Goal: Task Accomplishment & Management: Manage account settings

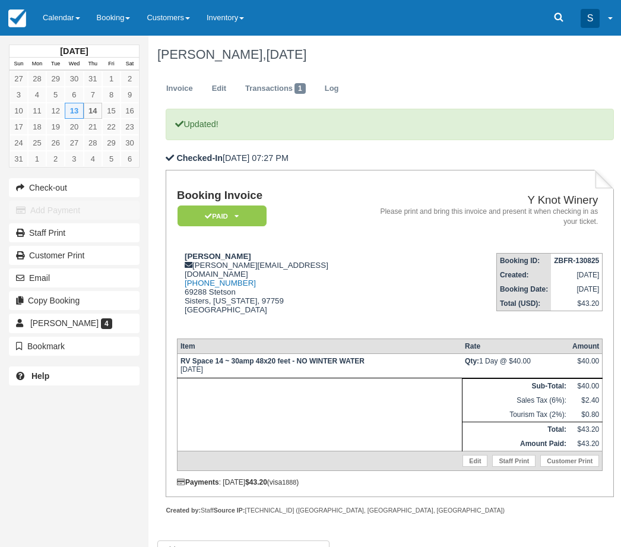
click at [70, 15] on link "Calendar" at bounding box center [61, 18] width 54 height 36
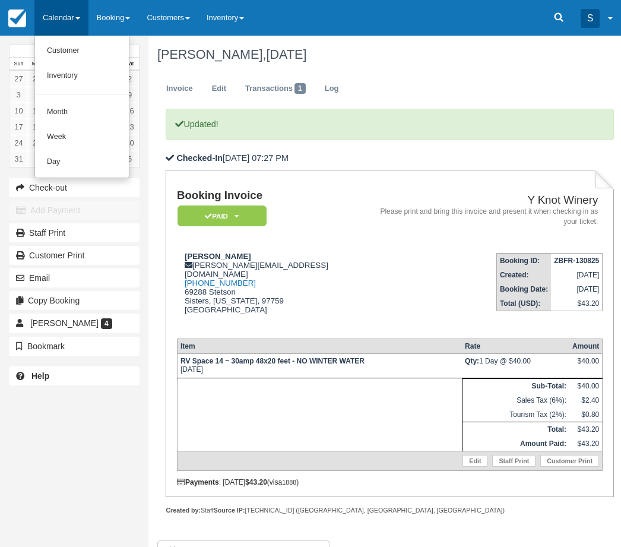
click at [75, 49] on link "Customer" at bounding box center [82, 51] width 94 height 25
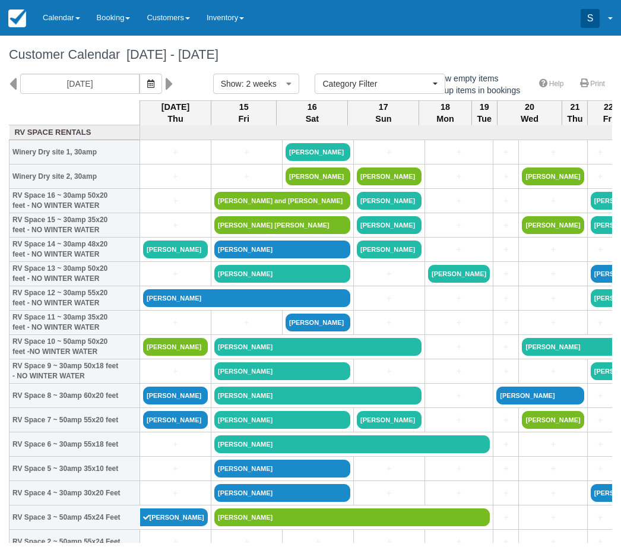
select select
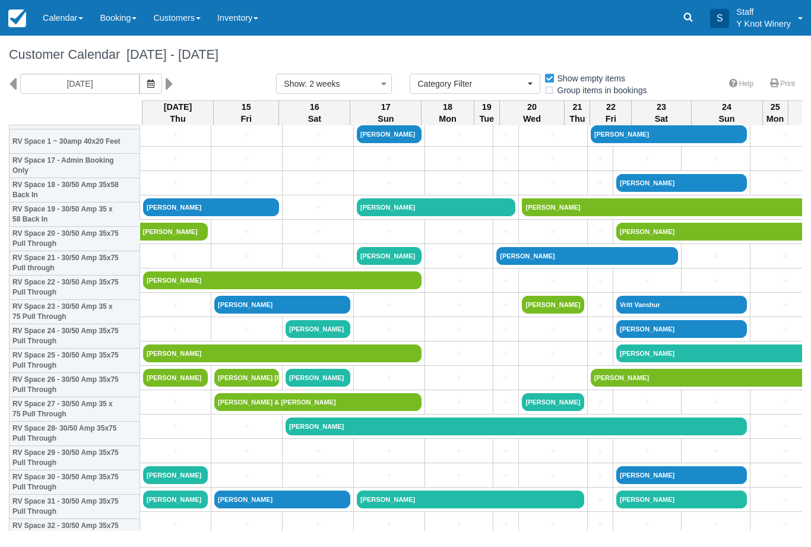
scroll to position [444, -1]
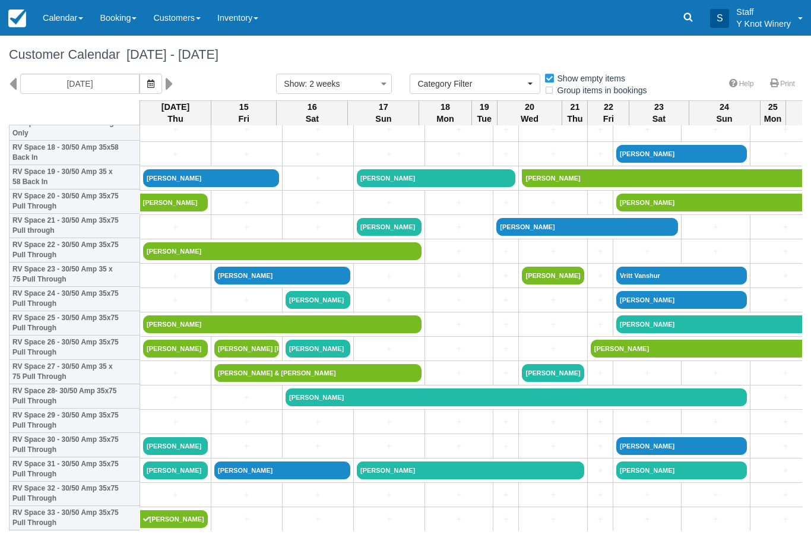
click at [147, 80] on icon "button" at bounding box center [150, 84] width 7 height 8
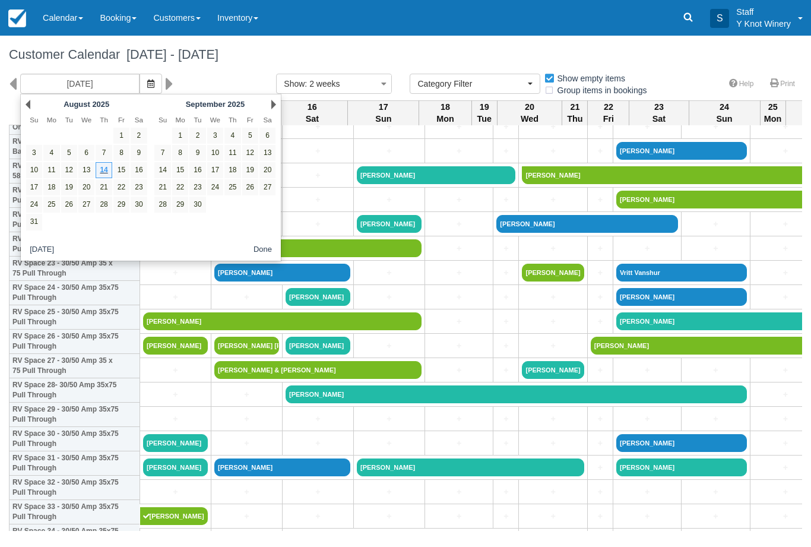
scroll to position [468, 0]
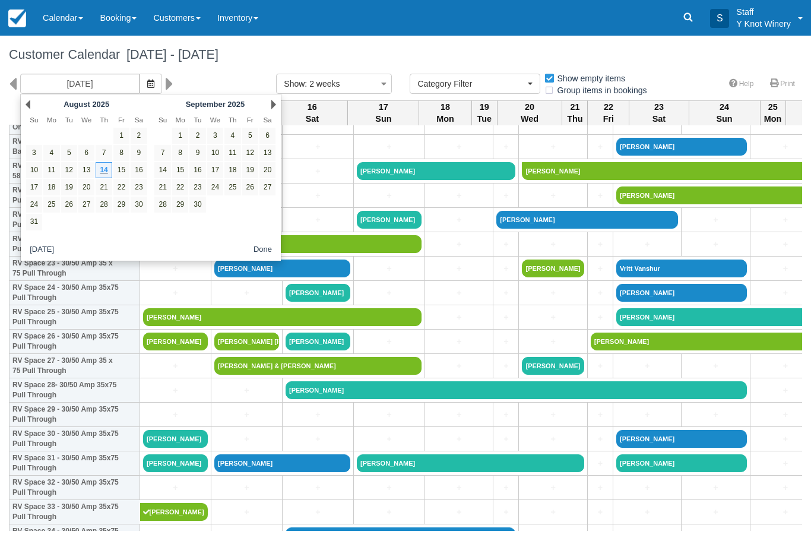
click at [135, 172] on link "16" at bounding box center [139, 170] width 16 height 16
type input "08/16/25"
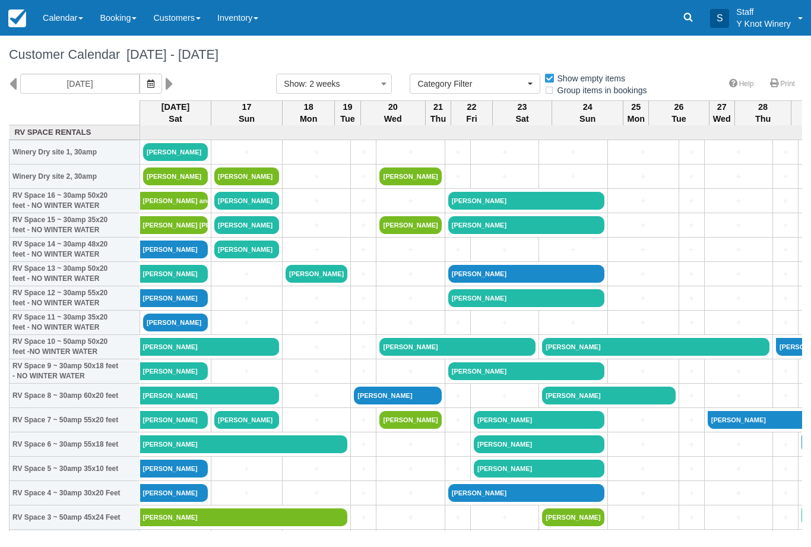
click at [256, 185] on link "[PERSON_NAME]" at bounding box center [246, 176] width 65 height 18
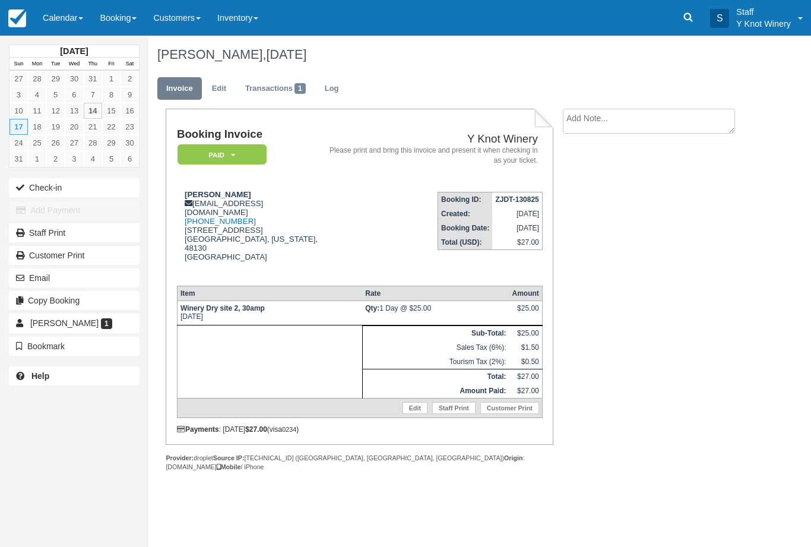
click at [217, 88] on link "Edit" at bounding box center [219, 88] width 32 height 23
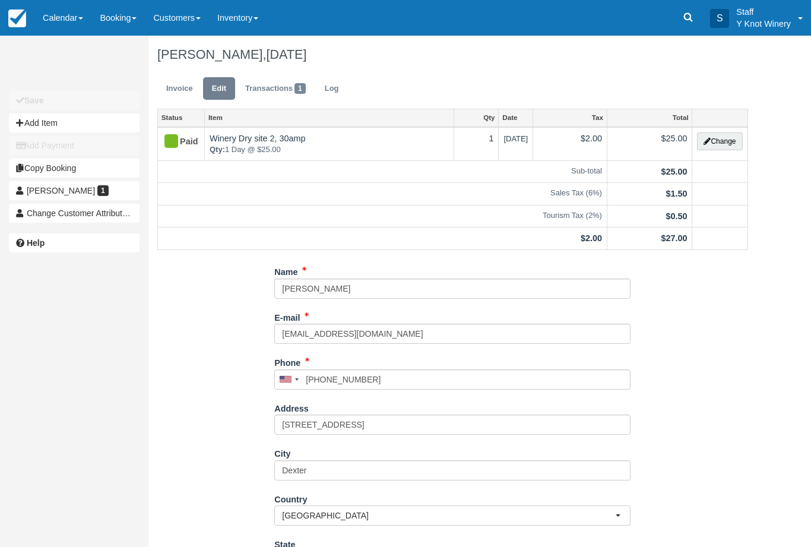
click at [730, 139] on button "Change" at bounding box center [719, 141] width 45 height 18
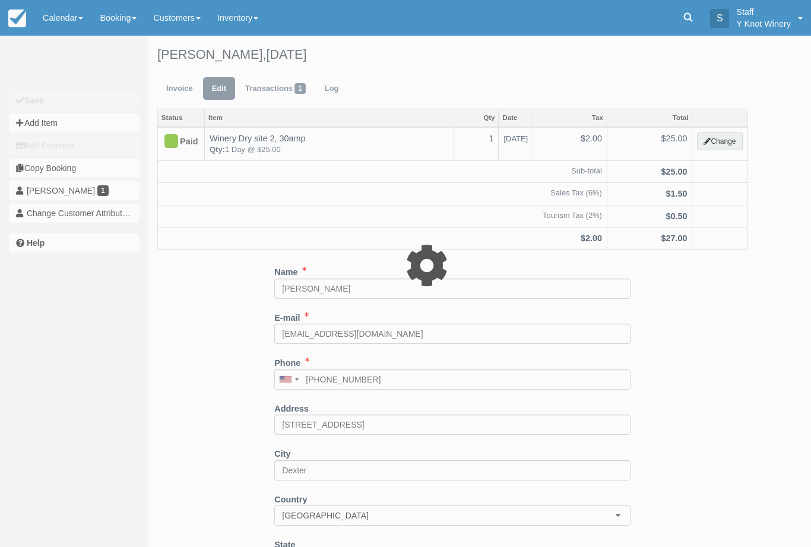
type input "25.00"
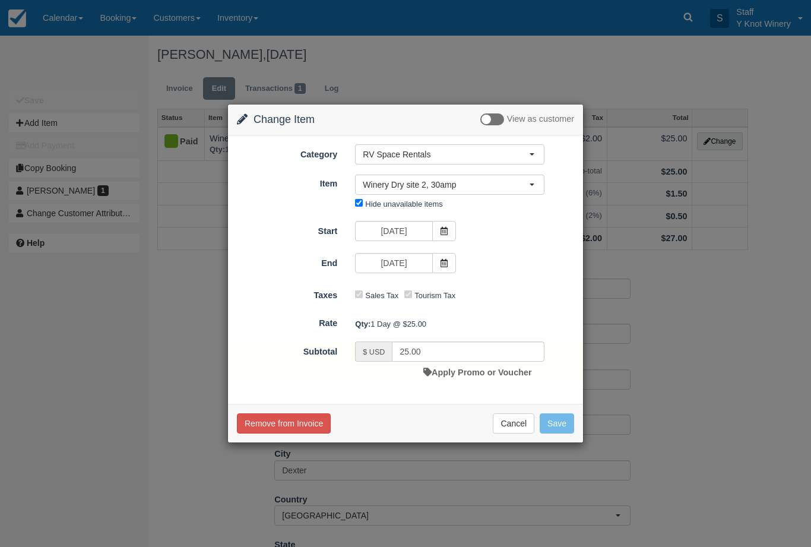
click at [527, 186] on span "Winery Dry site 2, 30amp" at bounding box center [446, 185] width 166 height 12
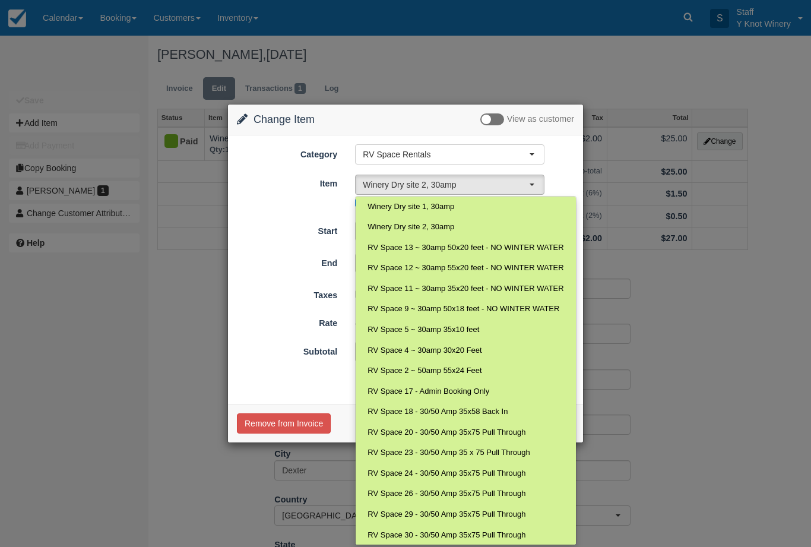
click at [778, 369] on div "Change Item Add Item View as customer Category RV Space Rentals RV Space Rental…" at bounding box center [405, 273] width 811 height 547
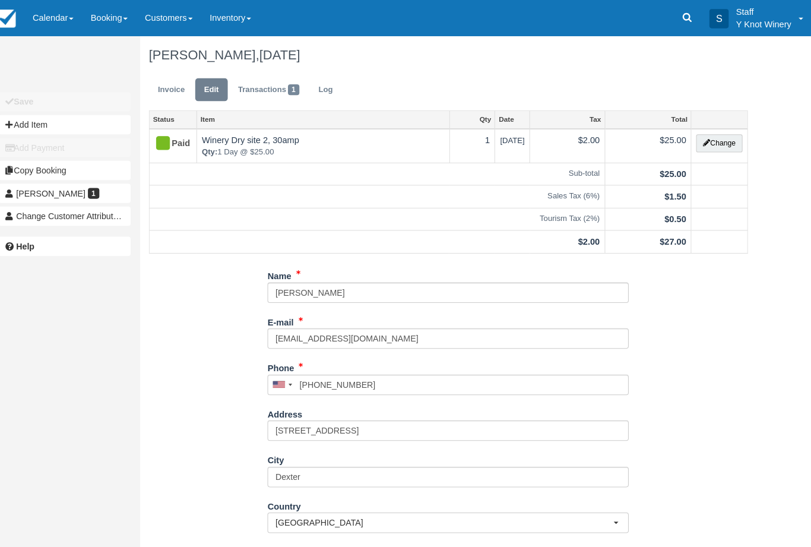
click at [62, 19] on link "Calendar" at bounding box center [62, 18] width 57 height 36
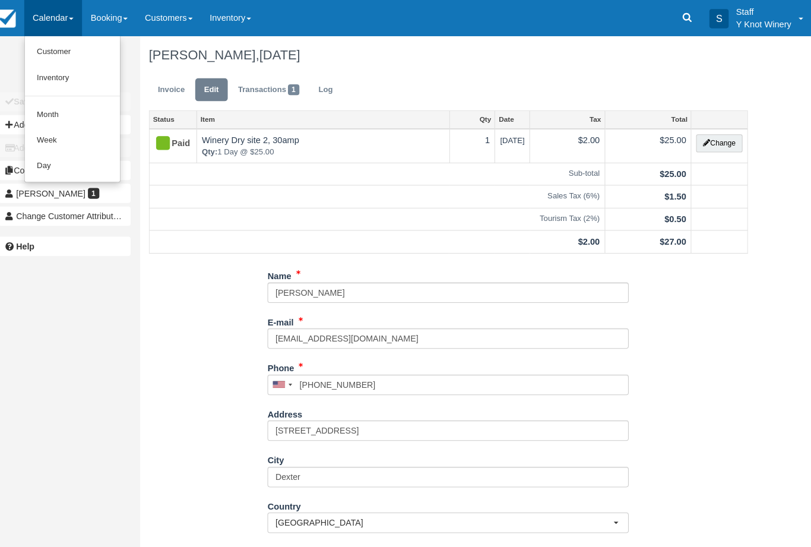
click at [69, 42] on link "Customer" at bounding box center [82, 52] width 94 height 26
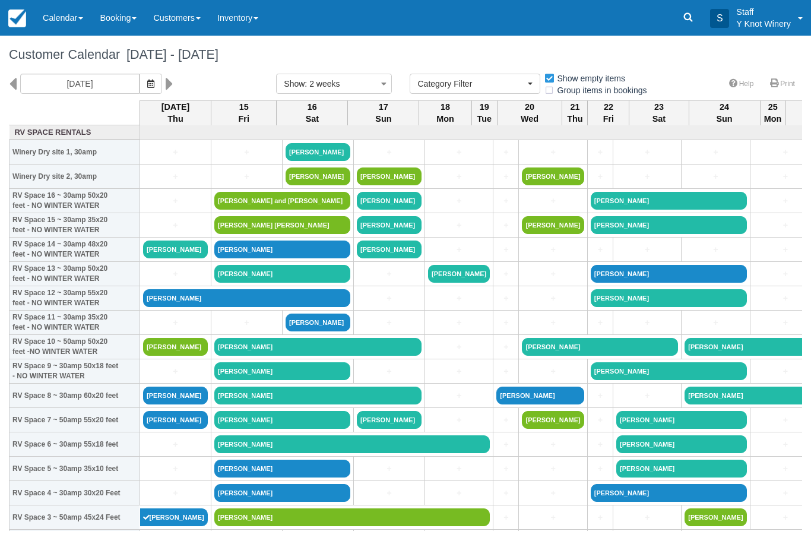
select select
